Goal: Task Accomplishment & Management: Complete application form

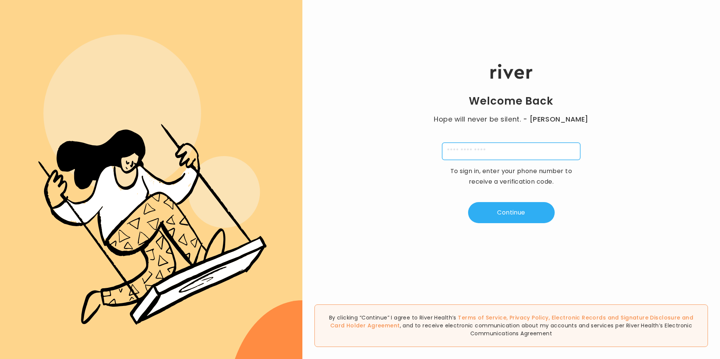
click at [491, 154] on input "tel" at bounding box center [511, 151] width 138 height 17
drag, startPoint x: 452, startPoint y: 154, endPoint x: 383, endPoint y: 154, distance: 69.7
click at [383, 154] on div "**********" at bounding box center [512, 143] width 418 height 215
type input "**********"
type input "*"
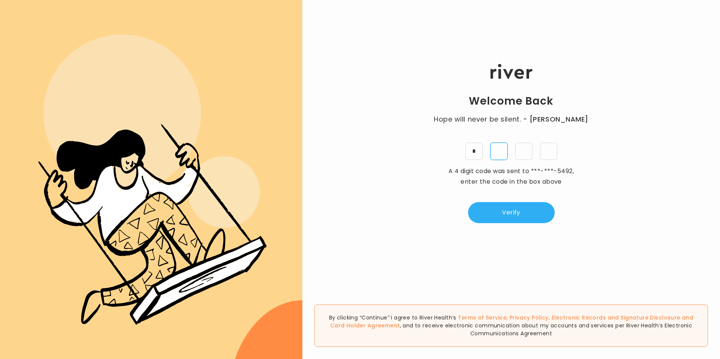
type input "*"
click at [513, 206] on button "Verify" at bounding box center [511, 212] width 87 height 21
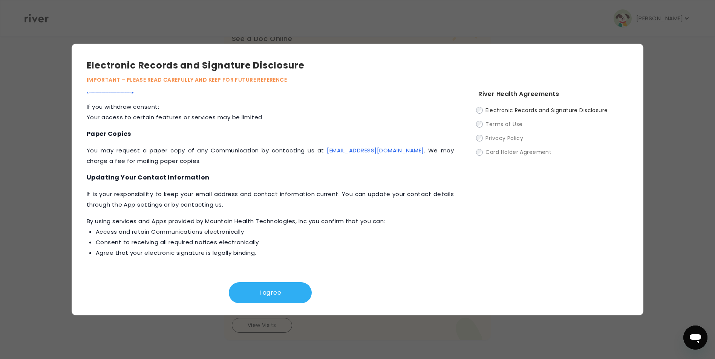
scroll to position [183, 0]
click at [266, 287] on button "I agree" at bounding box center [270, 293] width 83 height 21
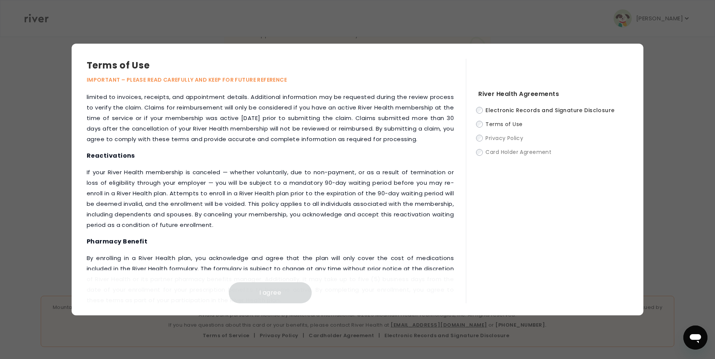
scroll to position [801, 0]
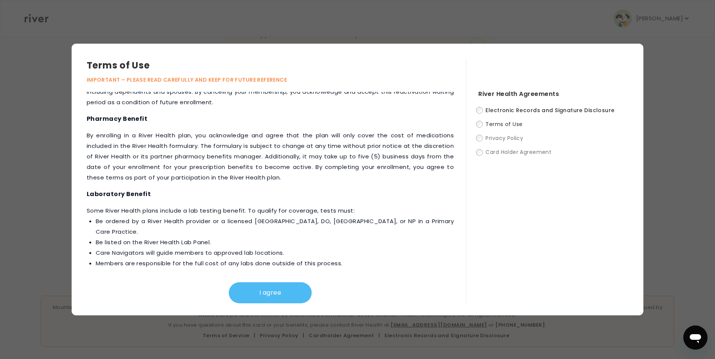
click at [277, 289] on button "I agree" at bounding box center [270, 293] width 83 height 21
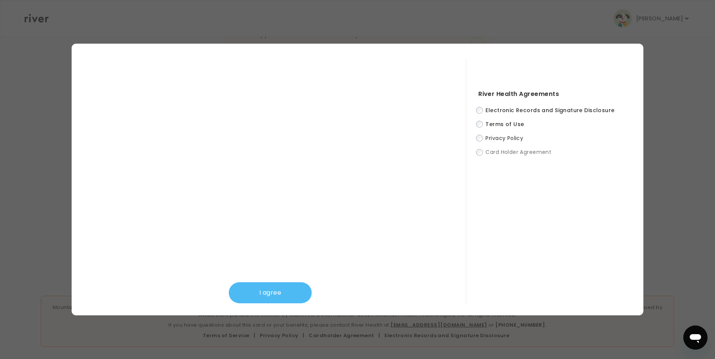
click at [280, 289] on button "I agree" at bounding box center [270, 293] width 83 height 21
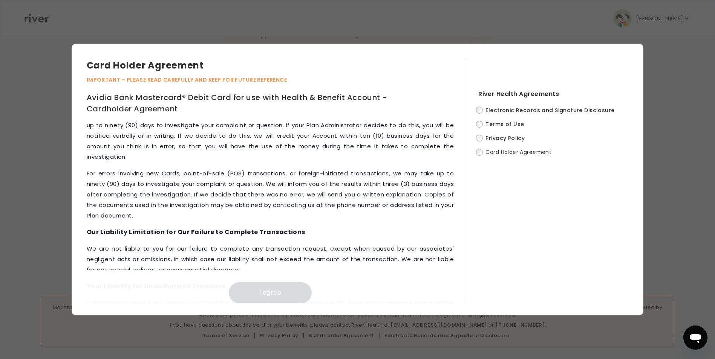
scroll to position [3149, 0]
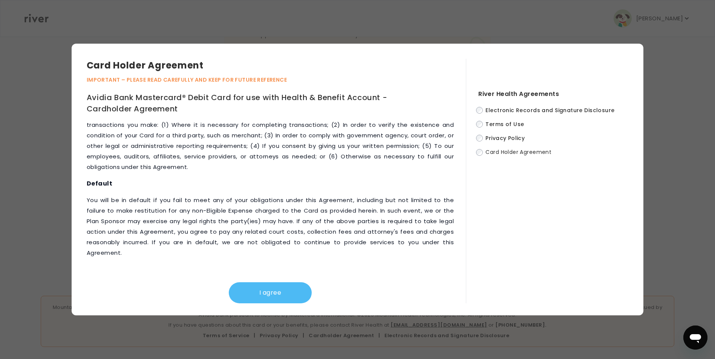
click at [281, 294] on button "I agree" at bounding box center [270, 293] width 83 height 21
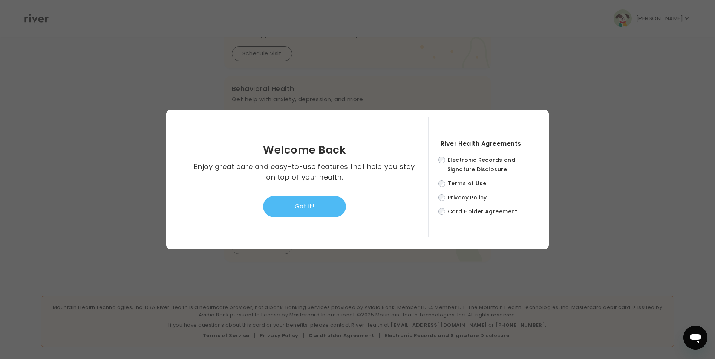
click at [293, 203] on button "Got it!" at bounding box center [304, 206] width 83 height 21
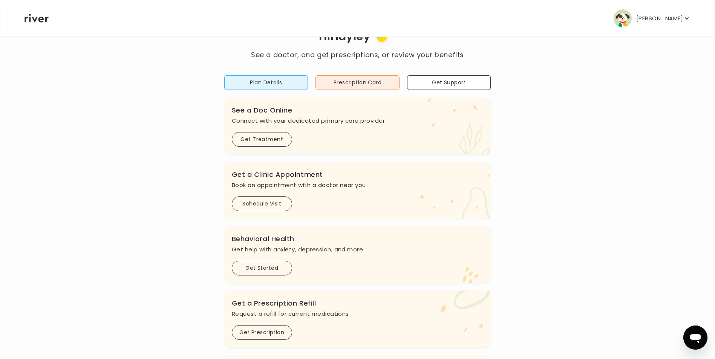
scroll to position [32, 0]
click at [276, 203] on button "Schedule Visit" at bounding box center [262, 204] width 60 height 15
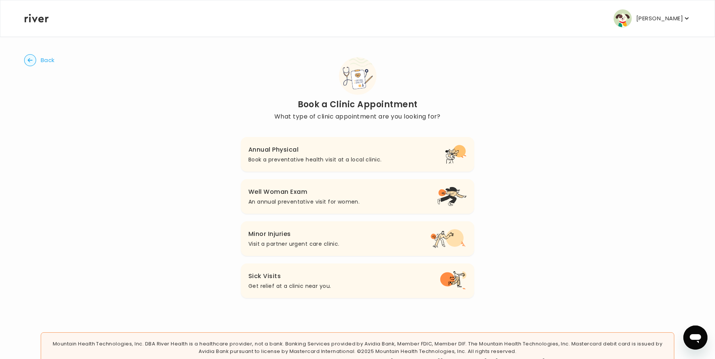
click at [347, 151] on h3 "Annual Physical" at bounding box center [314, 150] width 133 height 11
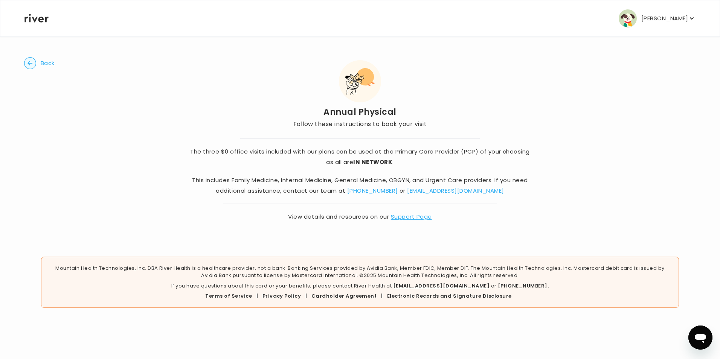
click at [29, 60] on circle "button" at bounding box center [30, 64] width 12 height 12
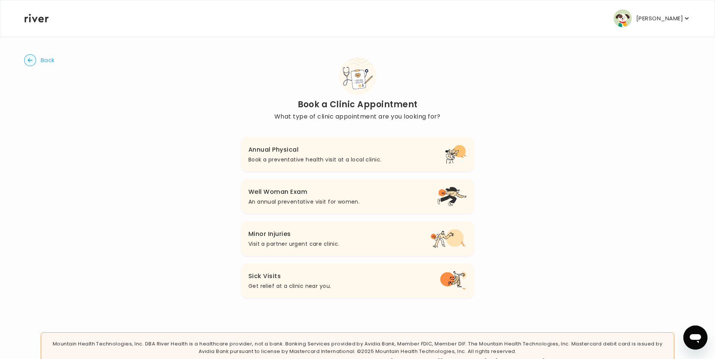
click at [30, 60] on circle "button" at bounding box center [30, 61] width 12 height 12
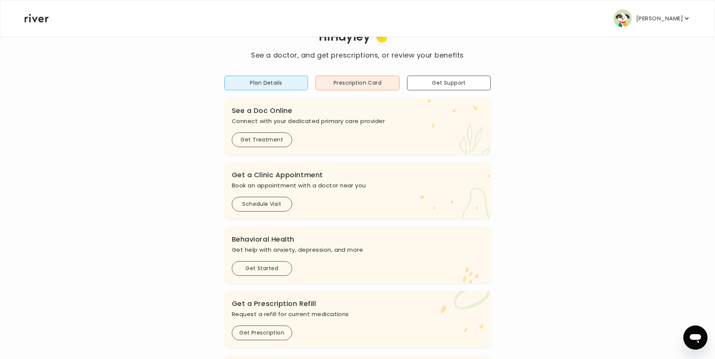
scroll to position [70, 0]
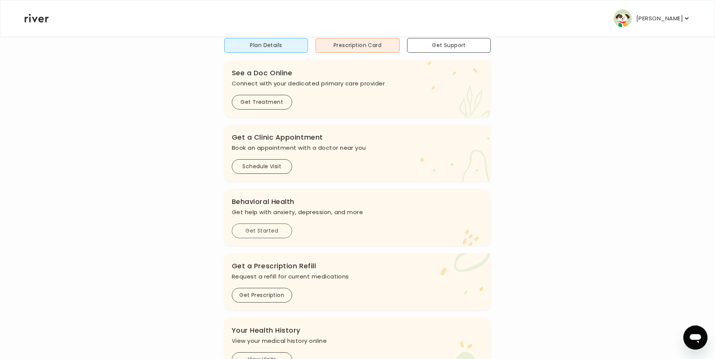
click at [268, 227] on button "Get Started" at bounding box center [262, 231] width 60 height 15
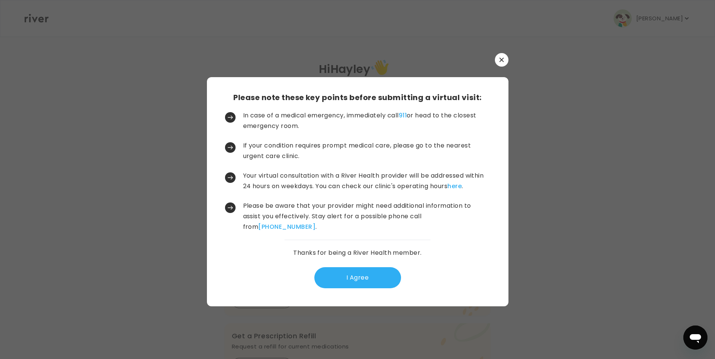
scroll to position [0, 0]
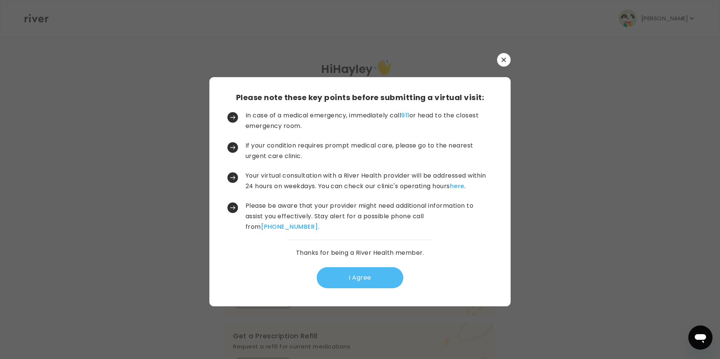
click at [373, 275] on button "I Agree" at bounding box center [360, 277] width 87 height 21
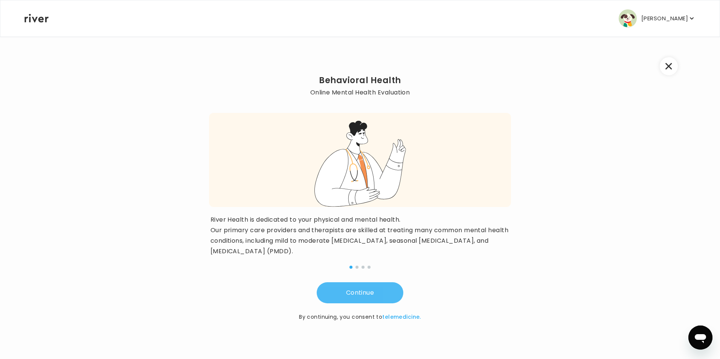
click at [373, 289] on button "Continue" at bounding box center [360, 293] width 87 height 21
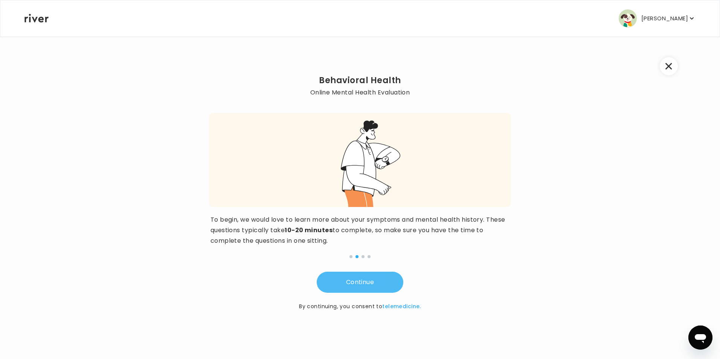
click at [377, 280] on button "Continue" at bounding box center [360, 282] width 87 height 21
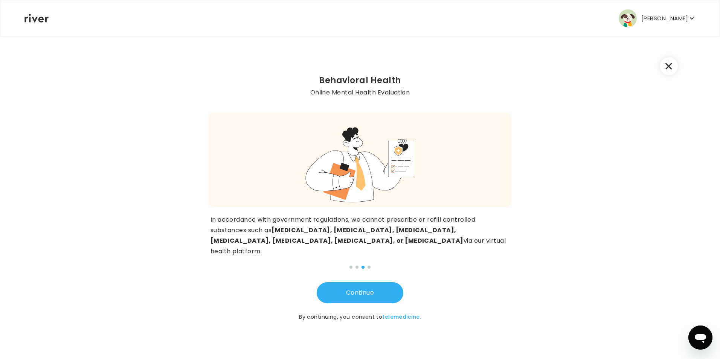
click at [674, 68] on button "button" at bounding box center [669, 66] width 18 height 18
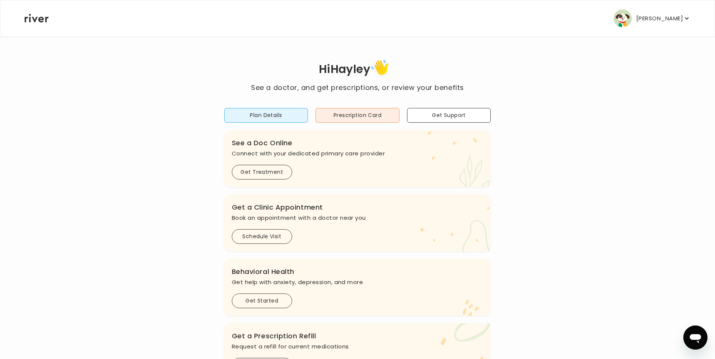
click at [695, 341] on icon "Open messaging window" at bounding box center [695, 338] width 14 height 14
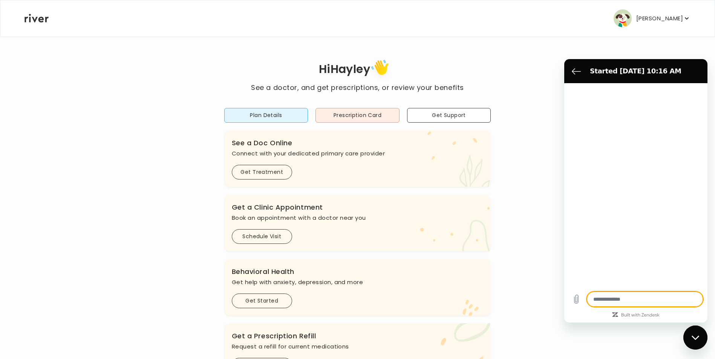
type textarea "*"
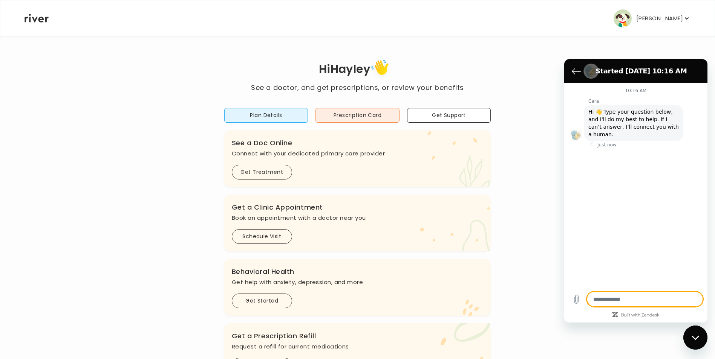
type textarea "*"
type textarea "**"
type textarea "*"
type textarea "***"
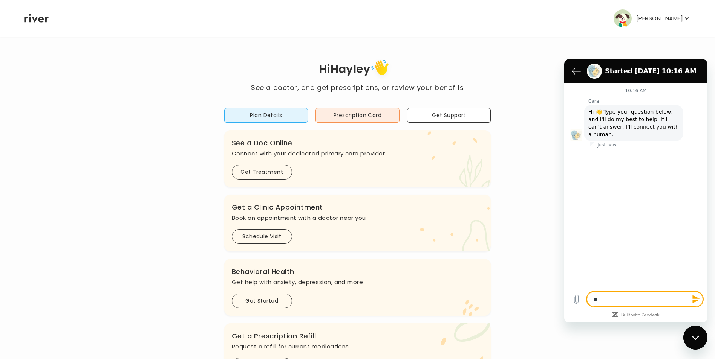
type textarea "*"
type textarea "***"
type textarea "*"
type textarea "*****"
type textarea "*"
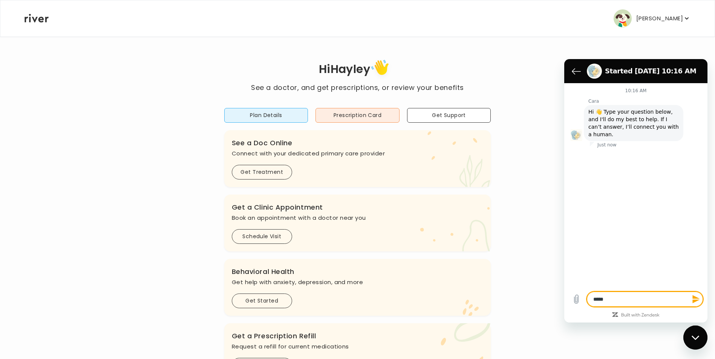
type textarea "******"
type textarea "*"
type textarea "*******"
type textarea "*"
type textarea "*******"
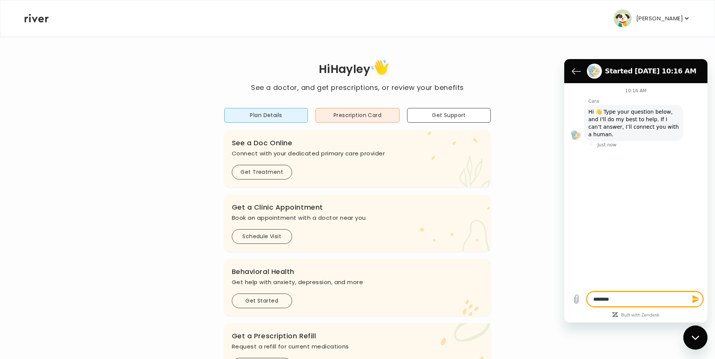
type textarea "*"
type textarea "*********"
type textarea "*"
type textarea "*********"
type textarea "*"
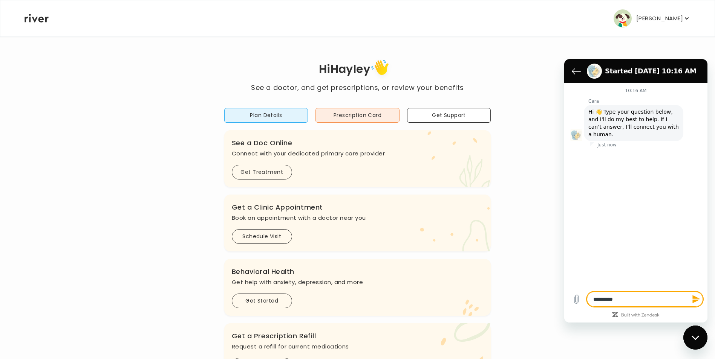
type textarea "**********"
type textarea "*"
type textarea "**********"
type textarea "*"
type textarea "**********"
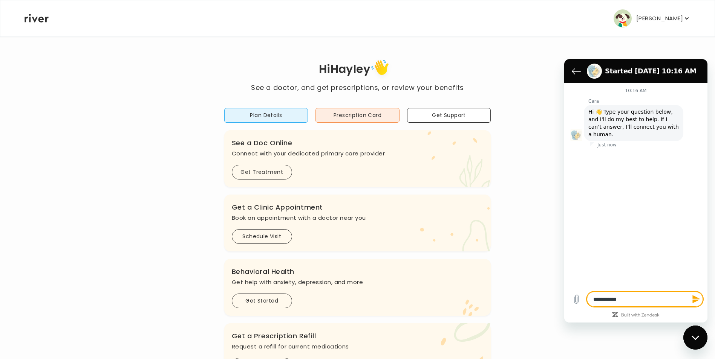
type textarea "*"
type textarea "**********"
type textarea "*"
type textarea "**********"
type textarea "*"
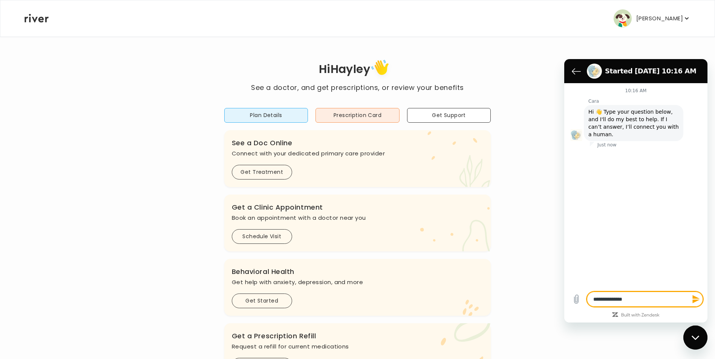
type textarea "**********"
type textarea "*"
type textarea "**********"
type textarea "*"
type textarea "**********"
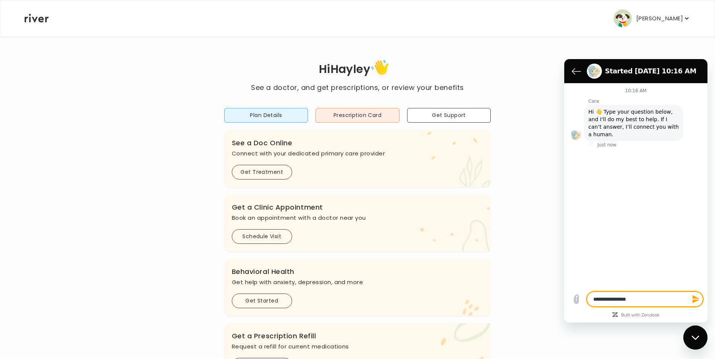
type textarea "*"
type textarea "**********"
type textarea "*"
type textarea "**********"
type textarea "*"
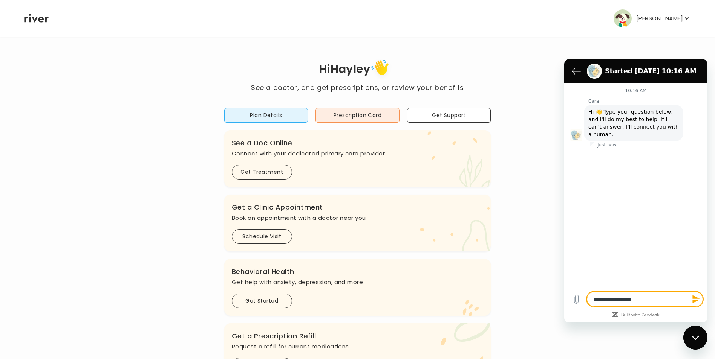
type textarea "**********"
type textarea "*"
type textarea "**********"
type textarea "*"
type textarea "**********"
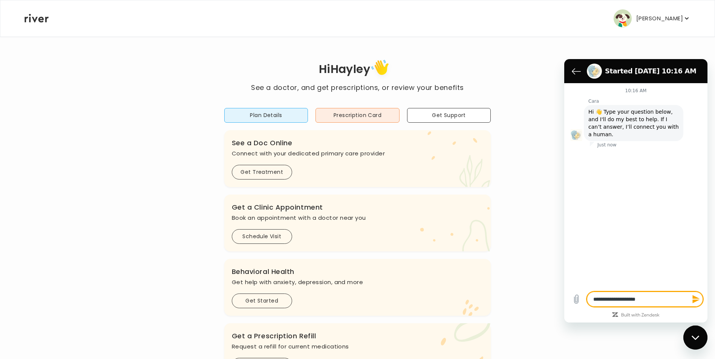
type textarea "*"
type textarea "**********"
type textarea "*"
type textarea "**********"
type textarea "*"
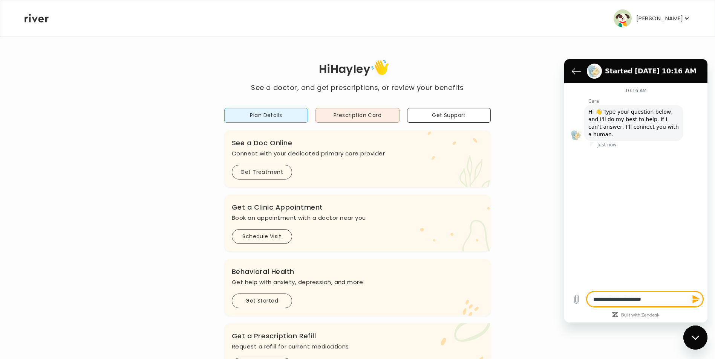
type textarea "**********"
type textarea "*"
type textarea "**********"
type textarea "*"
type textarea "**********"
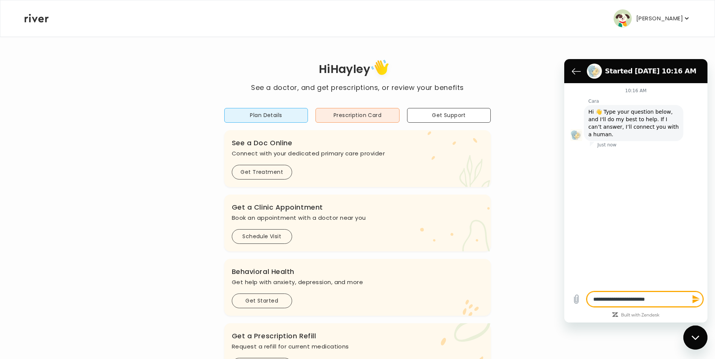
type textarea "*"
type textarea "**********"
type textarea "*"
type textarea "**********"
type textarea "*"
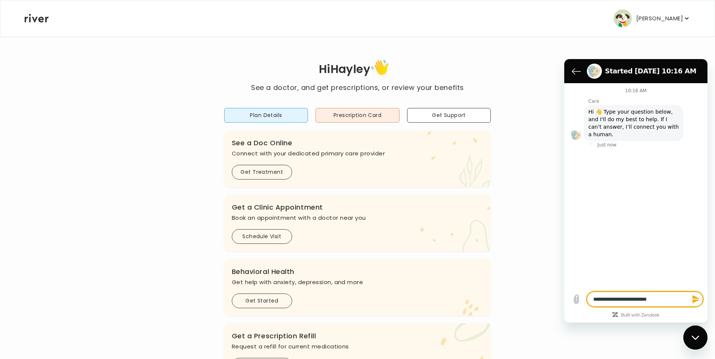
type textarea "**********"
type textarea "*"
type textarea "**********"
type textarea "*"
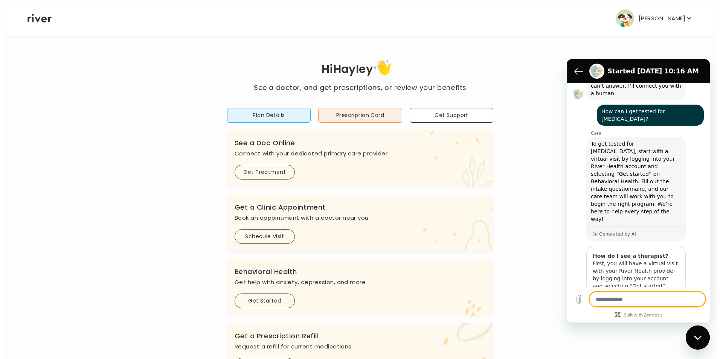
scroll to position [93, 0]
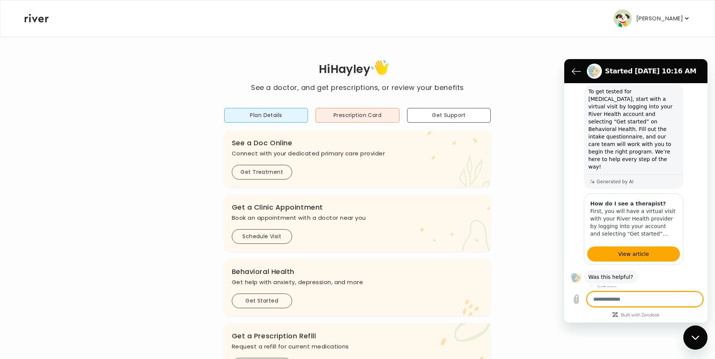
click at [535, 273] on div "Hi Hayley See a doctor, and get prescriptions, or review your benefits Plan Det…" at bounding box center [357, 251] width 666 height 388
click at [691, 344] on div "Close messaging window" at bounding box center [695, 338] width 23 height 23
type textarea "*"
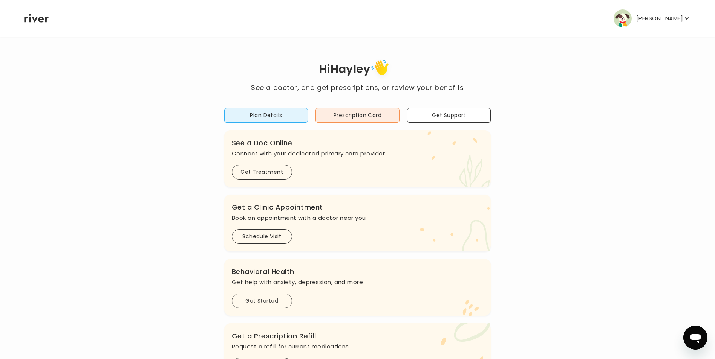
click at [265, 300] on button "Get Started" at bounding box center [262, 301] width 60 height 15
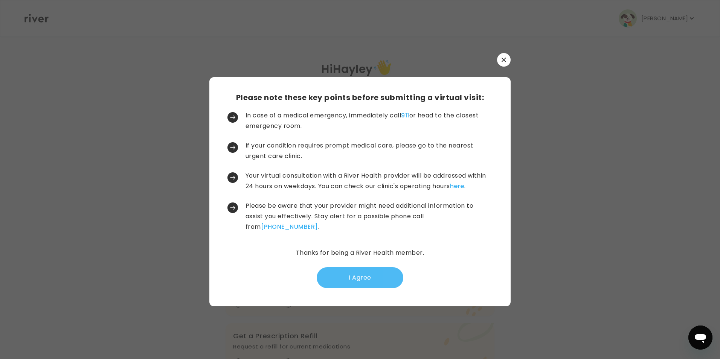
click at [355, 282] on button "I Agree" at bounding box center [360, 277] width 87 height 21
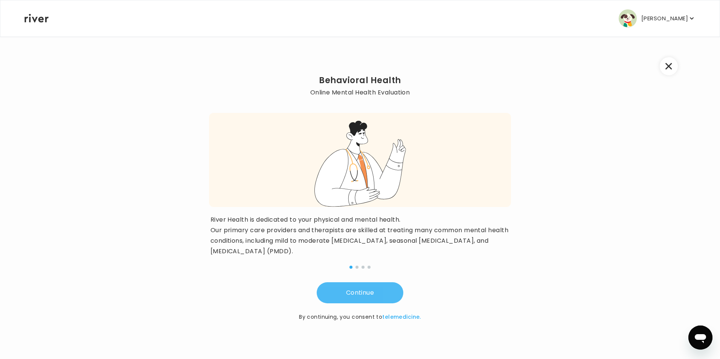
click at [371, 293] on button "Continue" at bounding box center [360, 293] width 87 height 21
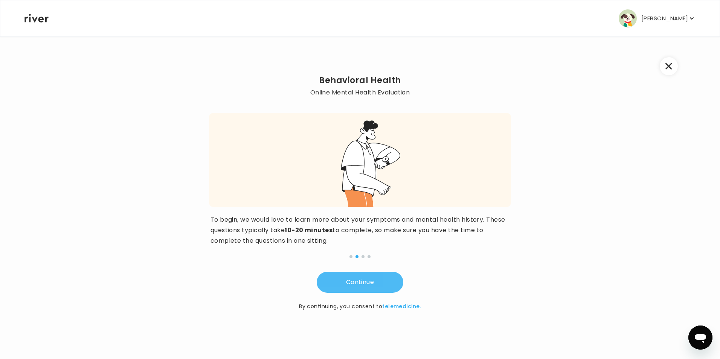
click at [373, 283] on button "Continue" at bounding box center [360, 282] width 87 height 21
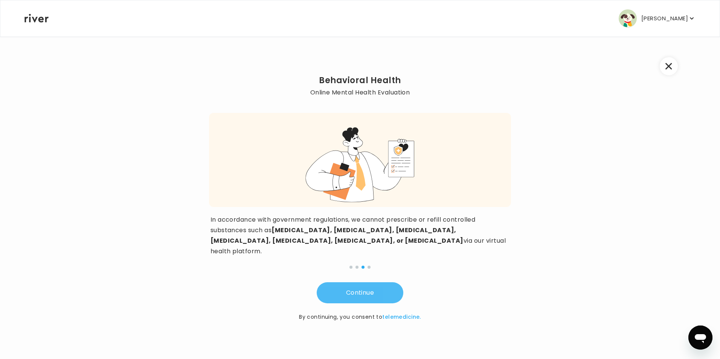
click at [373, 283] on button "Continue" at bounding box center [360, 293] width 87 height 21
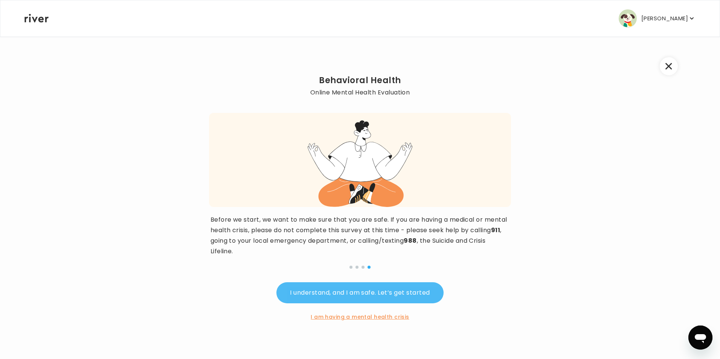
click at [390, 292] on button "I understand, and I am safe. Let’s get started" at bounding box center [360, 293] width 167 height 21
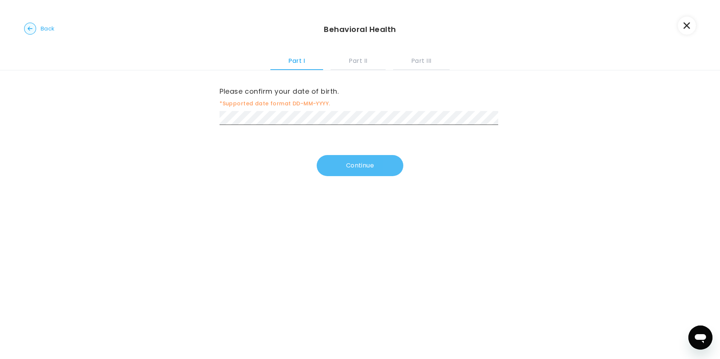
click at [362, 164] on button "Continue" at bounding box center [360, 165] width 87 height 21
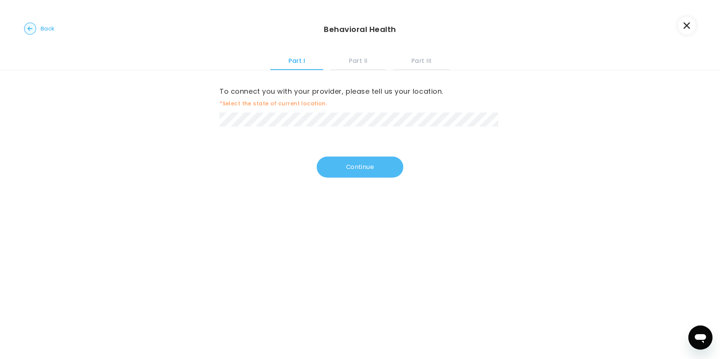
click at [368, 167] on button "Continue" at bounding box center [360, 167] width 87 height 21
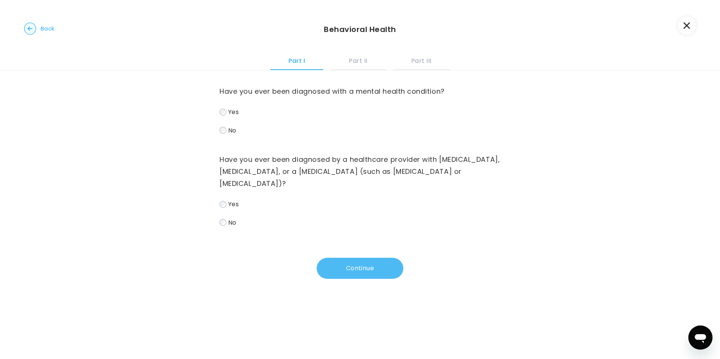
click at [377, 264] on button "Continue" at bounding box center [360, 268] width 87 height 21
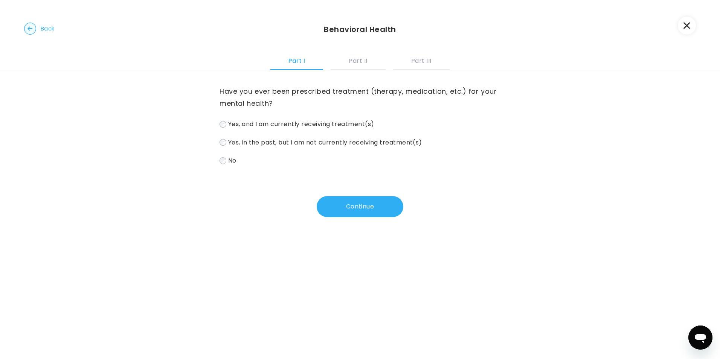
click at [234, 122] on span "Yes, and I am currently receiving treatment(s)" at bounding box center [301, 124] width 146 height 9
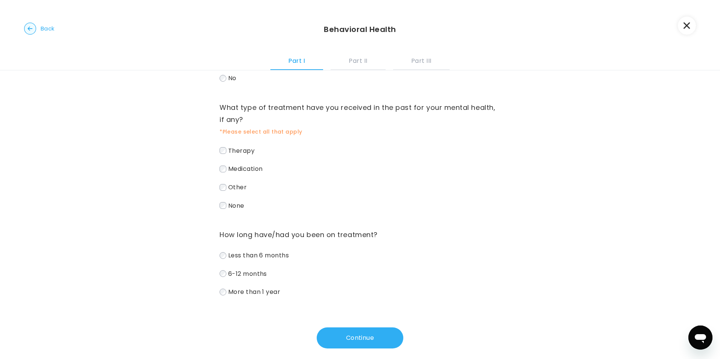
scroll to position [91, 0]
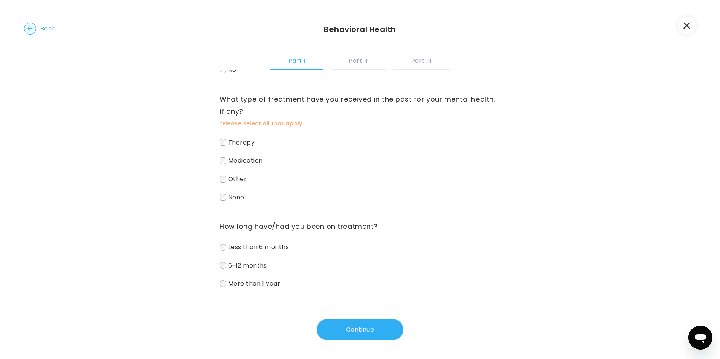
click at [225, 250] on label "Less than 6 months" at bounding box center [360, 247] width 281 height 11
click at [374, 332] on button "Continue" at bounding box center [360, 329] width 87 height 21
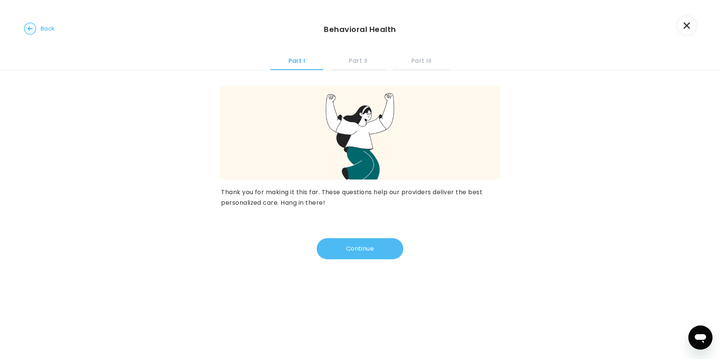
scroll to position [0, 0]
click at [377, 247] on button "Continue" at bounding box center [360, 248] width 87 height 21
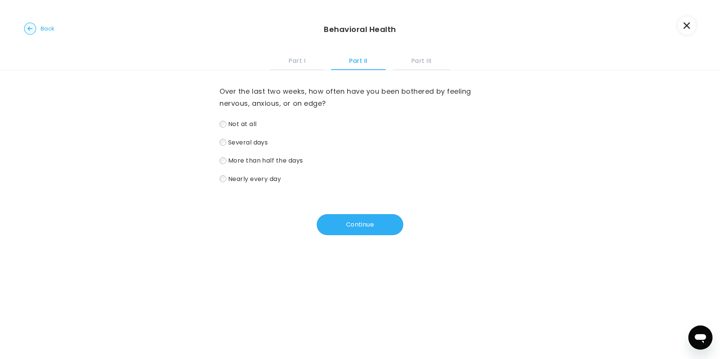
click at [257, 156] on span "More than half the days" at bounding box center [265, 160] width 75 height 9
click at [361, 224] on button "Continue" at bounding box center [360, 224] width 87 height 21
click at [262, 160] on span "More than half the days" at bounding box center [265, 160] width 75 height 9
click at [370, 217] on button "Continue" at bounding box center [360, 224] width 87 height 21
click at [267, 158] on span "More than half the days" at bounding box center [265, 160] width 75 height 9
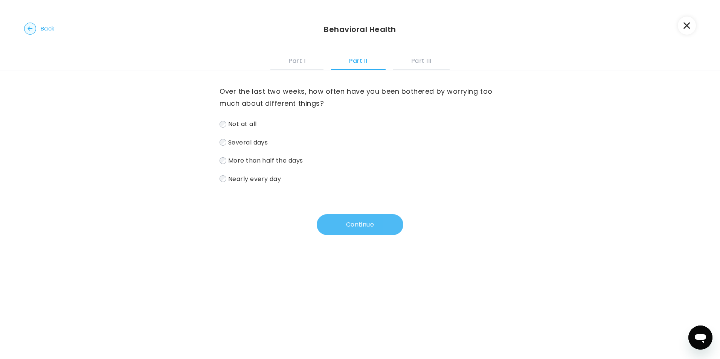
click at [357, 217] on button "Continue" at bounding box center [360, 224] width 87 height 21
click at [256, 144] on span "Several days" at bounding box center [248, 142] width 40 height 9
click at [346, 220] on button "Continue" at bounding box center [360, 224] width 87 height 21
click at [254, 142] on span "Several days" at bounding box center [248, 142] width 40 height 9
click at [363, 225] on button "Continue" at bounding box center [360, 224] width 87 height 21
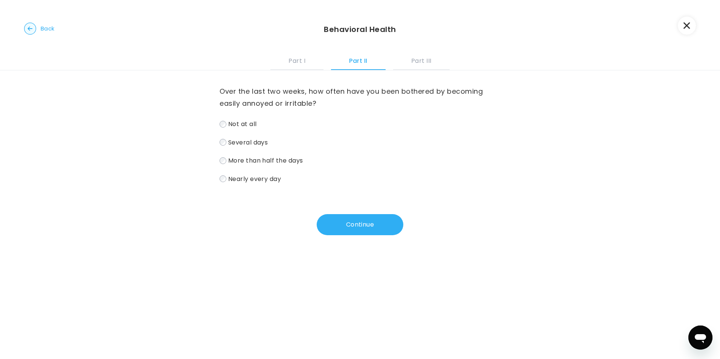
click at [251, 178] on span "Nearly every day" at bounding box center [254, 178] width 53 height 9
click at [357, 228] on button "Continue" at bounding box center [360, 224] width 87 height 21
click at [241, 160] on span "More than half the days" at bounding box center [265, 160] width 75 height 9
click at [357, 227] on button "Continue" at bounding box center [360, 224] width 87 height 21
click at [253, 144] on span "Several days" at bounding box center [248, 142] width 40 height 9
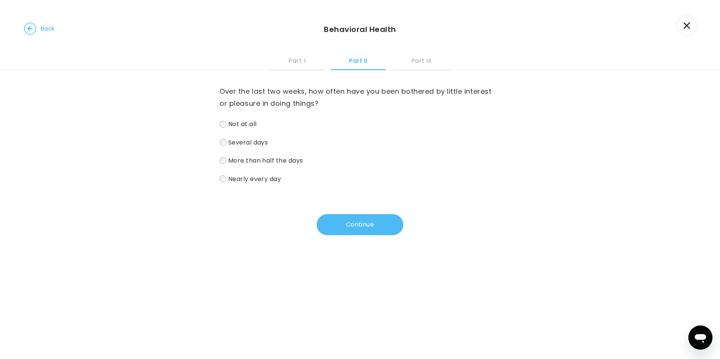
click at [355, 232] on button "Continue" at bounding box center [360, 224] width 87 height 21
click at [252, 143] on span "Several days" at bounding box center [248, 142] width 40 height 9
click at [362, 221] on button "Continue" at bounding box center [360, 224] width 87 height 21
click at [255, 145] on span "Several days" at bounding box center [248, 142] width 40 height 9
click at [344, 218] on button "Continue" at bounding box center [360, 224] width 87 height 21
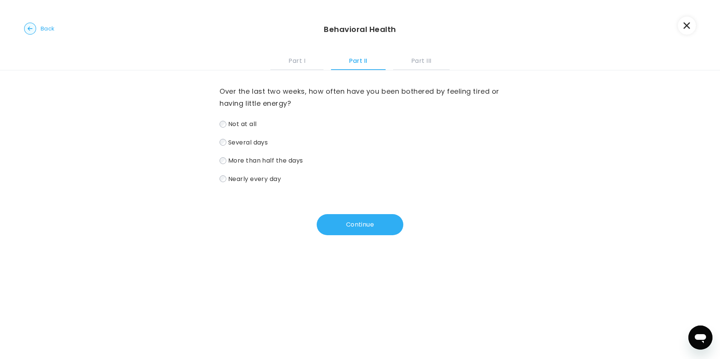
click at [260, 178] on span "Nearly every day" at bounding box center [254, 178] width 53 height 9
click at [336, 215] on button "Continue" at bounding box center [360, 224] width 87 height 21
click at [251, 145] on span "Several days" at bounding box center [248, 142] width 40 height 9
click at [261, 160] on span "More than half the days" at bounding box center [265, 160] width 75 height 9
click at [362, 222] on button "Continue" at bounding box center [360, 224] width 87 height 21
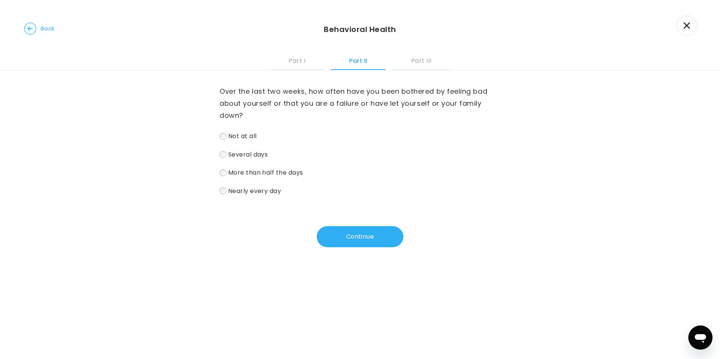
click at [245, 154] on span "Several days" at bounding box center [248, 154] width 40 height 9
click at [354, 235] on button "Continue" at bounding box center [360, 236] width 87 height 21
click at [249, 171] on span "More than half the days" at bounding box center [265, 172] width 75 height 9
drag, startPoint x: 375, startPoint y: 236, endPoint x: 370, endPoint y: 234, distance: 5.6
click at [373, 235] on button "Continue" at bounding box center [360, 236] width 87 height 21
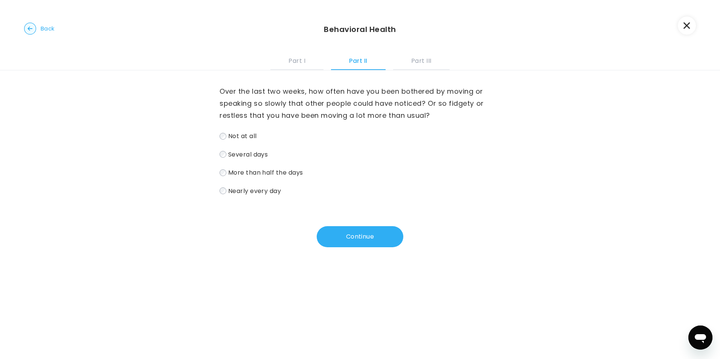
click at [244, 138] on span "Not at all" at bounding box center [242, 136] width 29 height 9
click at [358, 238] on button "Continue" at bounding box center [360, 236] width 87 height 21
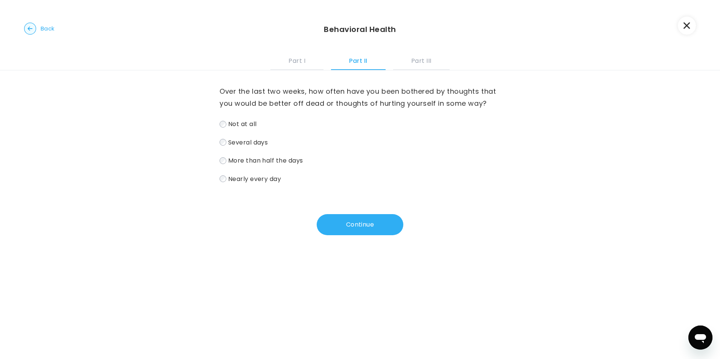
click at [243, 124] on span "Not at all" at bounding box center [242, 124] width 29 height 9
click at [372, 225] on button "Continue" at bounding box center [360, 224] width 87 height 21
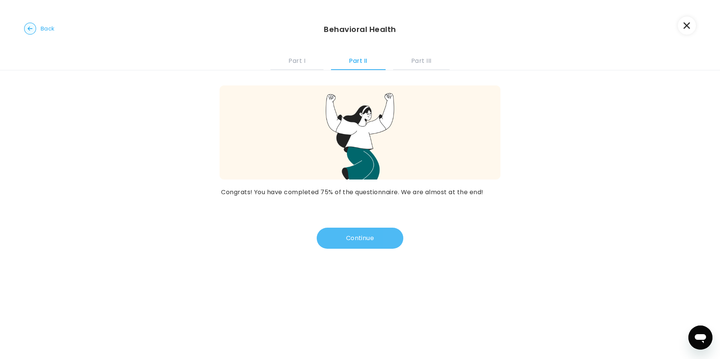
click at [369, 245] on button "Continue" at bounding box center [360, 238] width 87 height 21
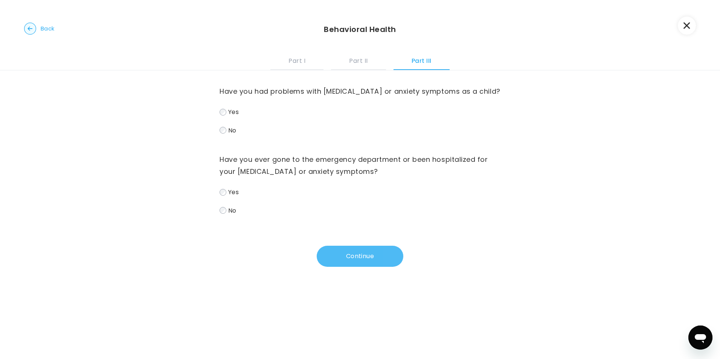
click at [358, 258] on button "Continue" at bounding box center [360, 256] width 87 height 21
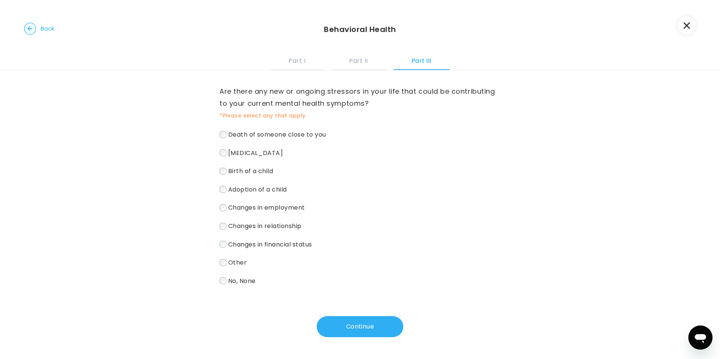
click at [249, 283] on span "No, None" at bounding box center [242, 281] width 28 height 9
click at [343, 328] on button "Continue" at bounding box center [360, 326] width 87 height 21
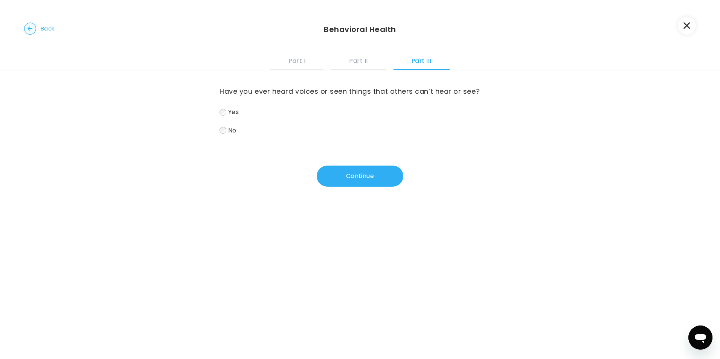
click at [230, 128] on span "No" at bounding box center [232, 130] width 8 height 9
click at [352, 177] on button "Continue" at bounding box center [360, 176] width 87 height 21
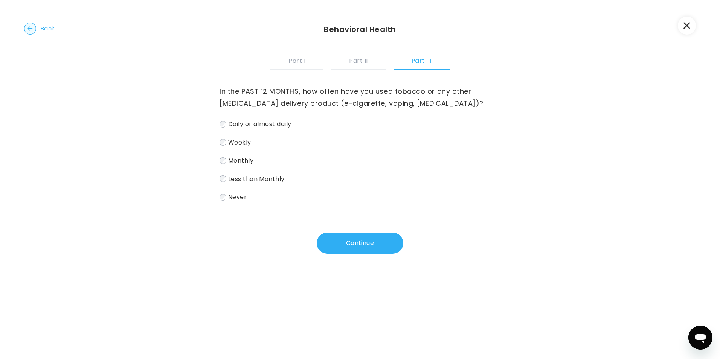
click at [254, 126] on span "Daily or almost daily" at bounding box center [259, 124] width 63 height 9
click at [360, 237] on button "Continue" at bounding box center [360, 243] width 87 height 21
click at [262, 180] on span "Less than Monthly" at bounding box center [256, 178] width 57 height 9
click at [355, 242] on button "Continue" at bounding box center [360, 243] width 87 height 21
click at [235, 202] on span "Never" at bounding box center [237, 197] width 18 height 9
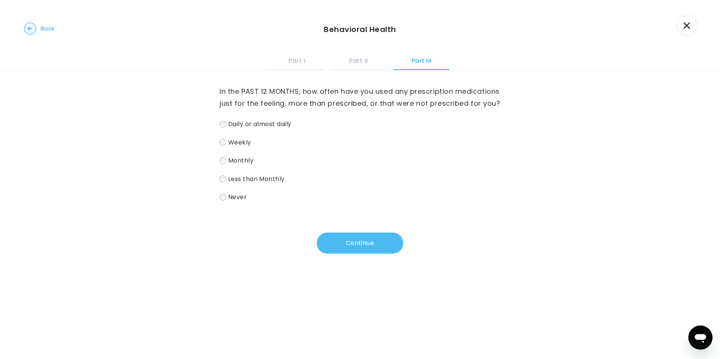
click at [367, 254] on button "Continue" at bounding box center [360, 243] width 87 height 21
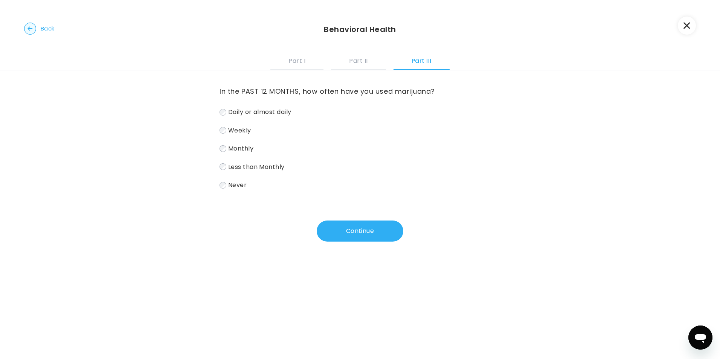
click at [225, 181] on label "Never" at bounding box center [360, 185] width 281 height 11
click at [363, 234] on button "Continue" at bounding box center [360, 231] width 87 height 21
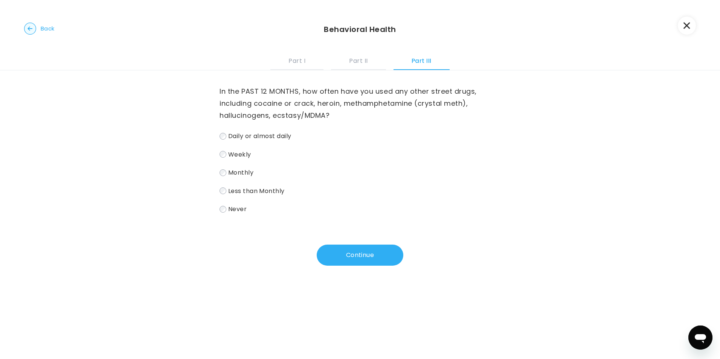
click at [246, 212] on label "Never" at bounding box center [360, 209] width 281 height 11
click at [371, 259] on button "Continue" at bounding box center [360, 255] width 87 height 21
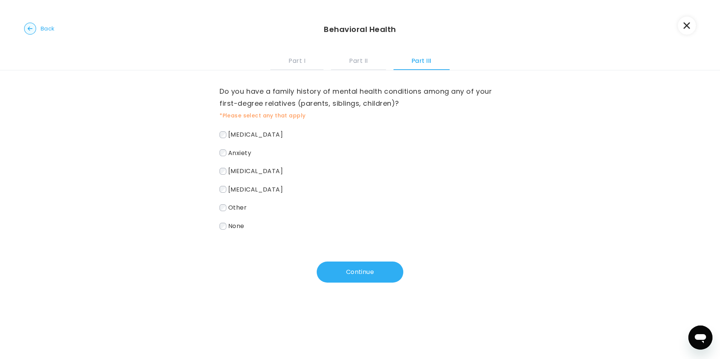
click at [243, 135] on span "Depression" at bounding box center [255, 134] width 55 height 9
click at [238, 207] on span "Other" at bounding box center [237, 207] width 18 height 9
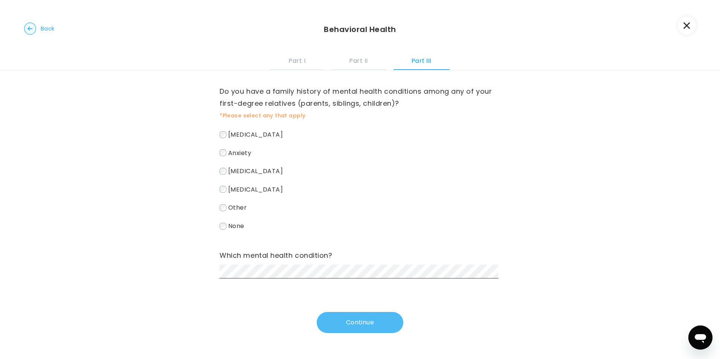
click at [367, 322] on button "Continue" at bounding box center [360, 322] width 87 height 21
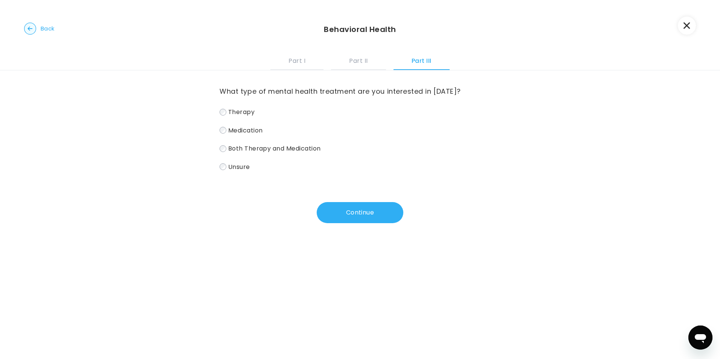
click at [235, 167] on span "Unsure" at bounding box center [239, 166] width 22 height 9
click at [337, 211] on button "Continue" at bounding box center [360, 212] width 87 height 21
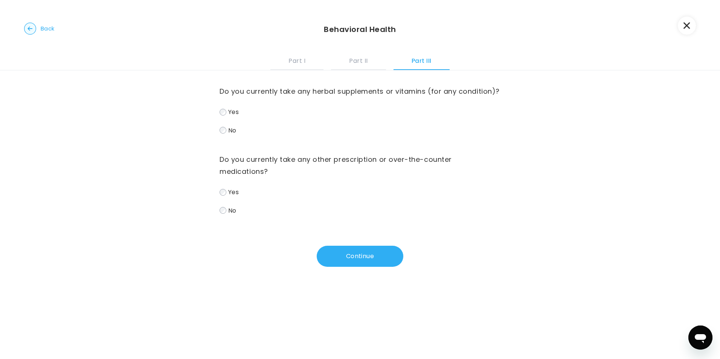
click at [226, 136] on label "No" at bounding box center [360, 130] width 281 height 11
click at [234, 215] on span "No" at bounding box center [232, 210] width 8 height 9
click at [352, 267] on button "Continue" at bounding box center [360, 256] width 87 height 21
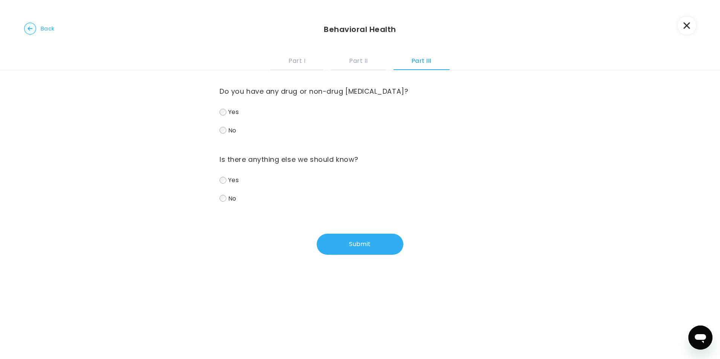
click at [231, 110] on span "Yes" at bounding box center [233, 112] width 11 height 9
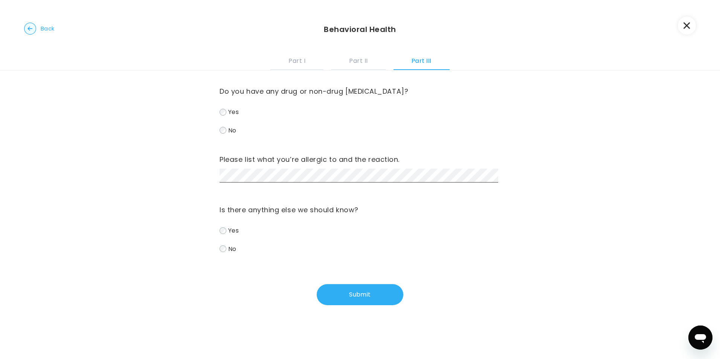
click at [228, 230] on span "Yes" at bounding box center [233, 230] width 11 height 9
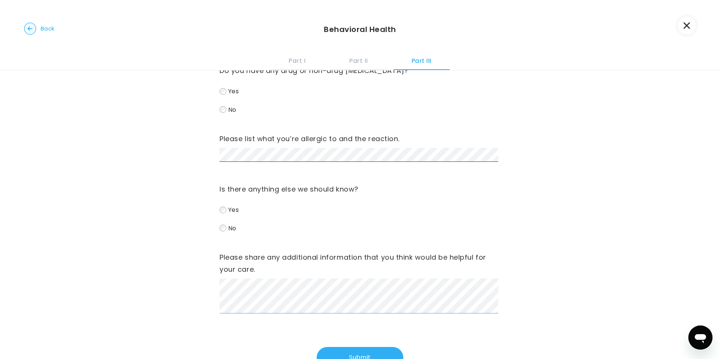
scroll to position [38, 0]
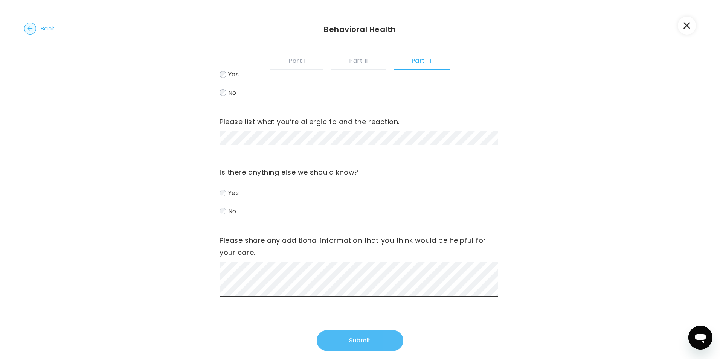
click at [370, 346] on button "Submit" at bounding box center [360, 340] width 87 height 21
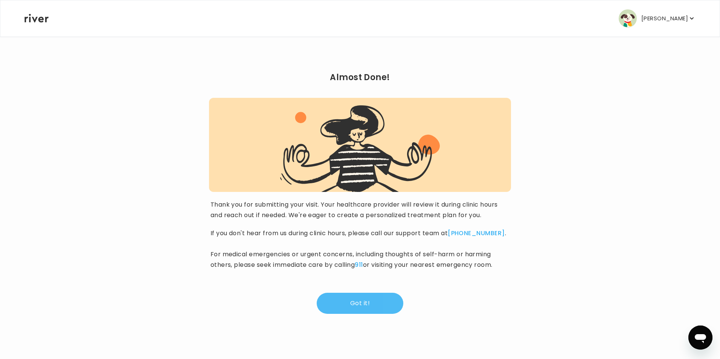
click at [367, 302] on button "Got it!" at bounding box center [360, 303] width 87 height 21
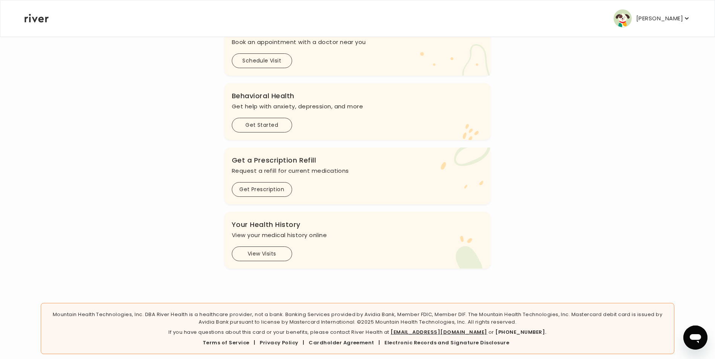
scroll to position [215, 0]
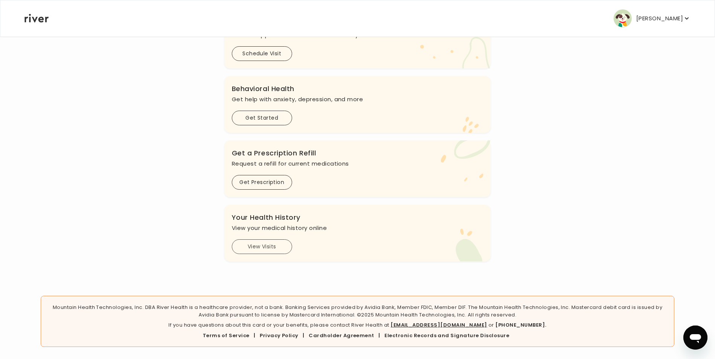
click at [269, 246] on button "View Visits" at bounding box center [262, 247] width 60 height 15
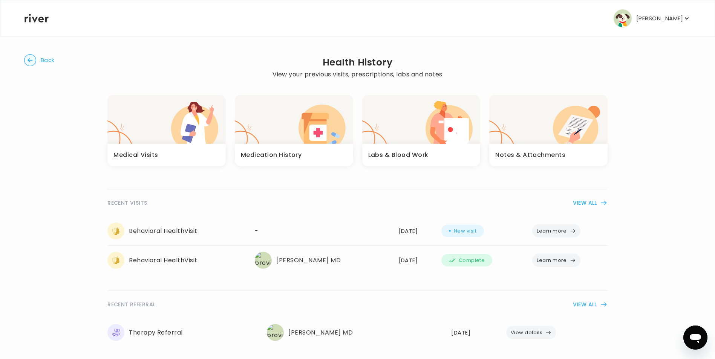
click at [49, 62] on span "Back" at bounding box center [48, 60] width 14 height 11
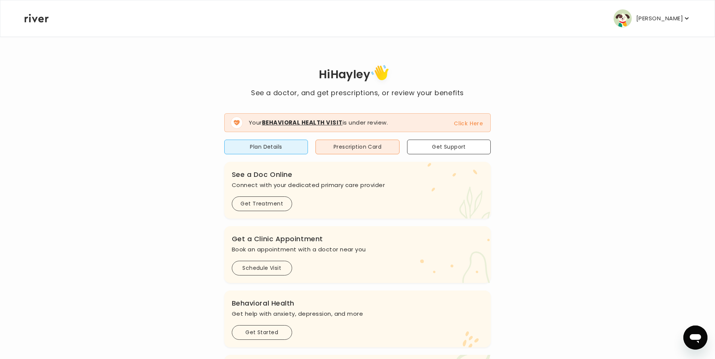
click at [468, 121] on button "Click Here" at bounding box center [468, 123] width 29 height 9
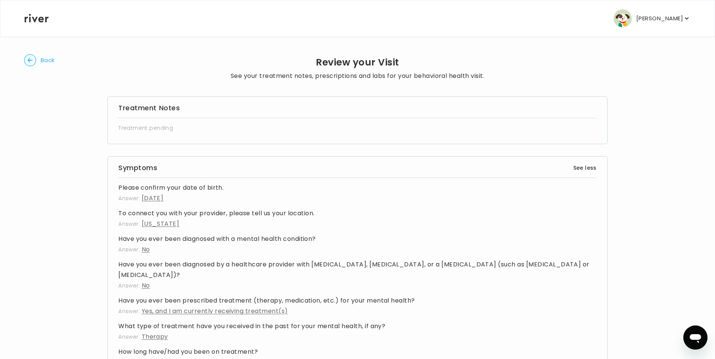
click at [38, 64] on button "Back" at bounding box center [39, 60] width 31 height 12
